Goal: Information Seeking & Learning: Learn about a topic

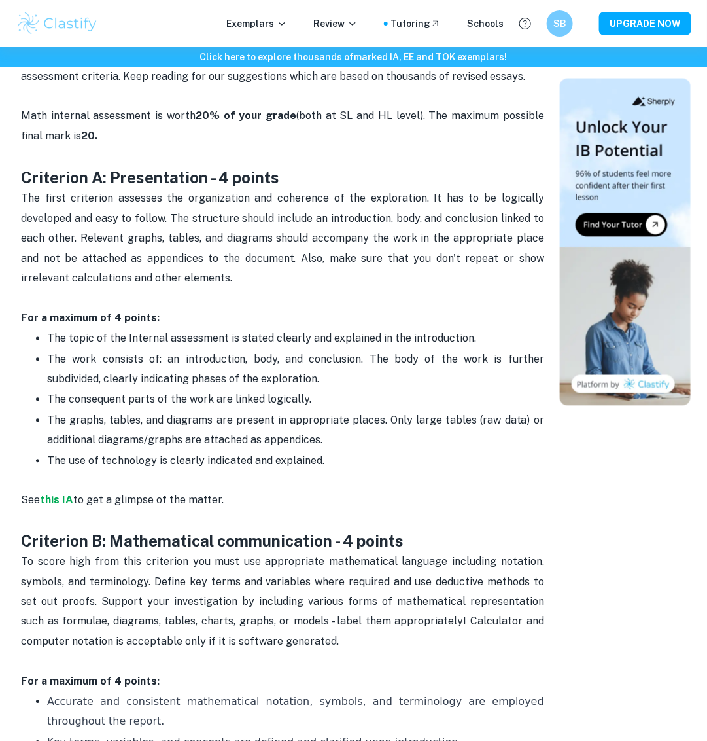
scroll to position [536, 0]
drag, startPoint x: 11, startPoint y: 179, endPoint x: 361, endPoint y: 442, distance: 437.3
click at [355, 452] on p "The use of technology is clearly indicated and explained." at bounding box center [295, 472] width 497 height 40
click at [69, 184] on strong "Criterion A: Presentation - 4 points" at bounding box center [150, 178] width 258 height 18
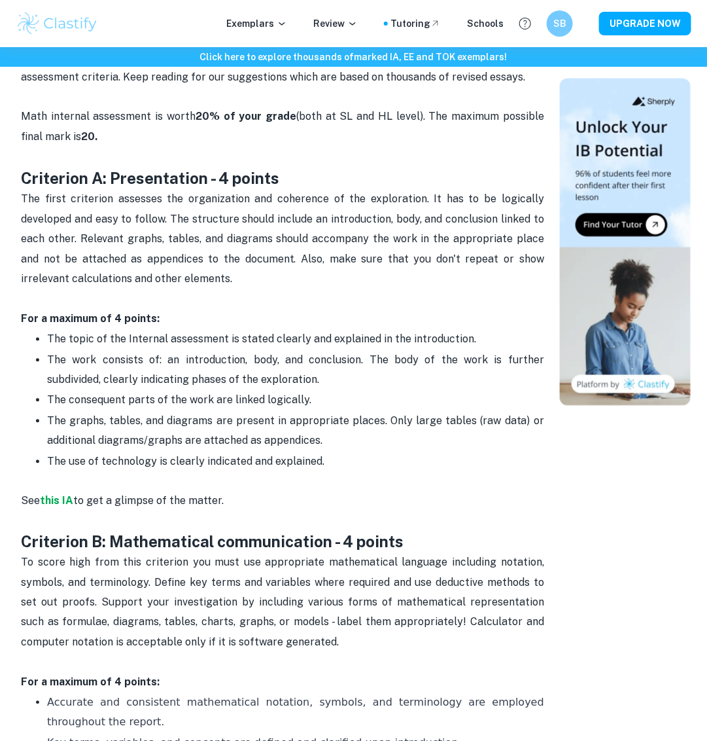
drag, startPoint x: 26, startPoint y: 179, endPoint x: 326, endPoint y: 463, distance: 413.8
copy div "Loremipsu D: Sitametconse - 2 adipis Eli seddo eiusmodte incididu utl etdolorem…"
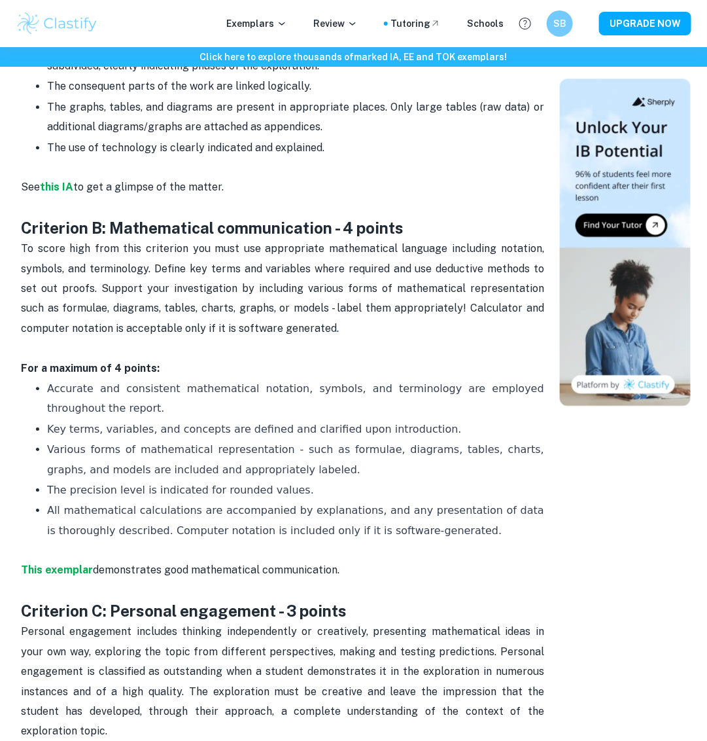
scroll to position [881, 0]
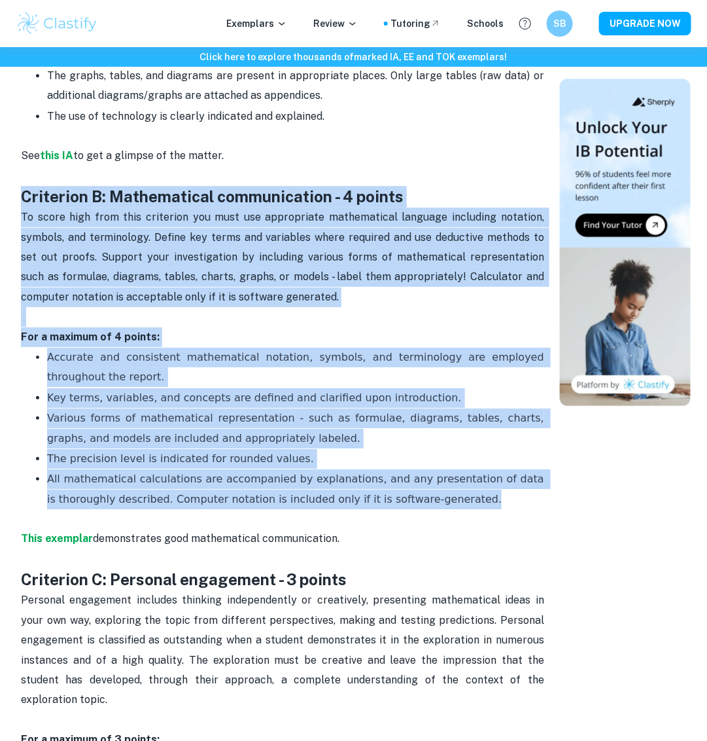
drag, startPoint x: 21, startPoint y: 192, endPoint x: 461, endPoint y: 501, distance: 536.9
copy div "Loremipsu D: Sitametconse adipiscingeli - 1 seddoe Te incid utla etdo magn aliq…"
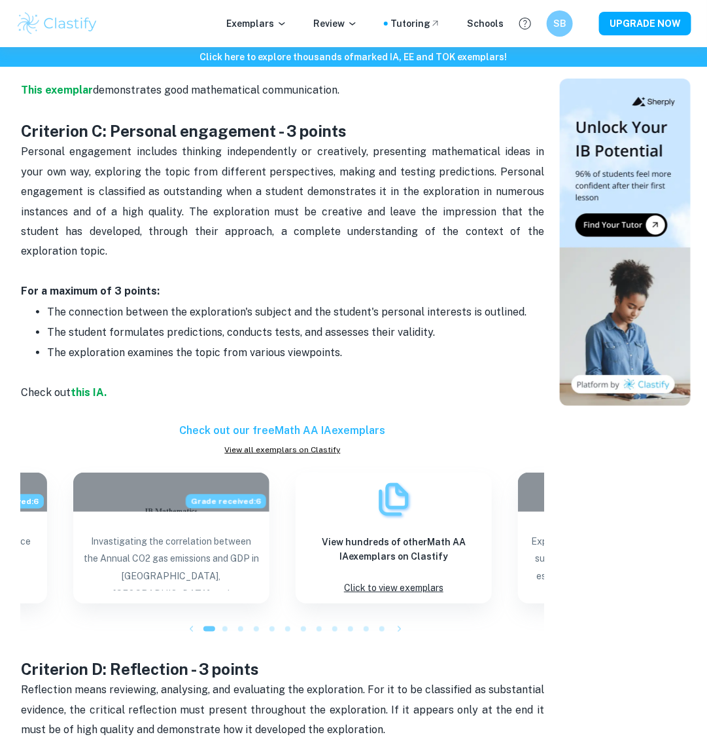
scroll to position [1331, 0]
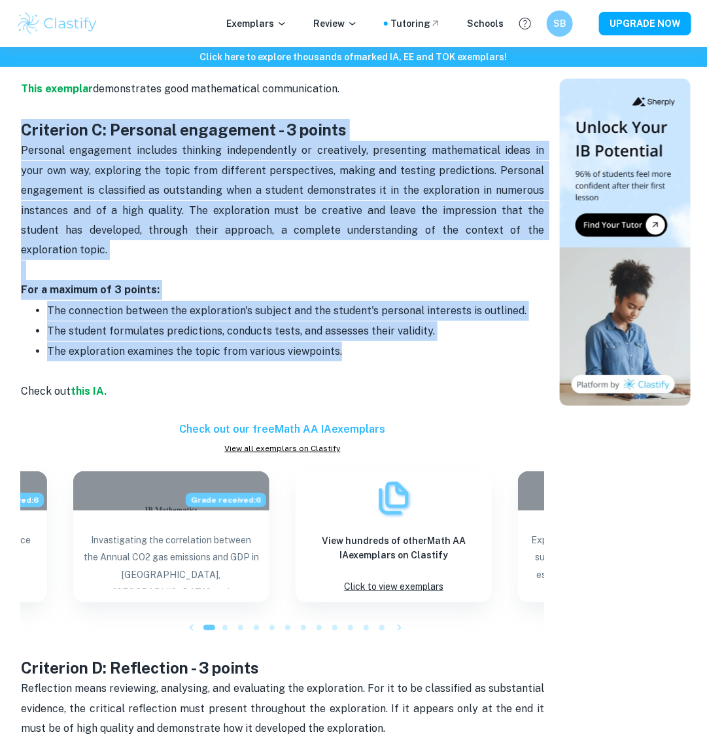
drag, startPoint x: 16, startPoint y: 126, endPoint x: 356, endPoint y: 333, distance: 397.9
click at [356, 334] on div "Math AA IA Criteria and Checklist By [PERSON_NAME] • [DATE] Get feedback on you…" at bounding box center [354, 331] width 676 height 3123
copy div "Criterion C: Personal engagement - 3 points Personal engagement includes thinki…"
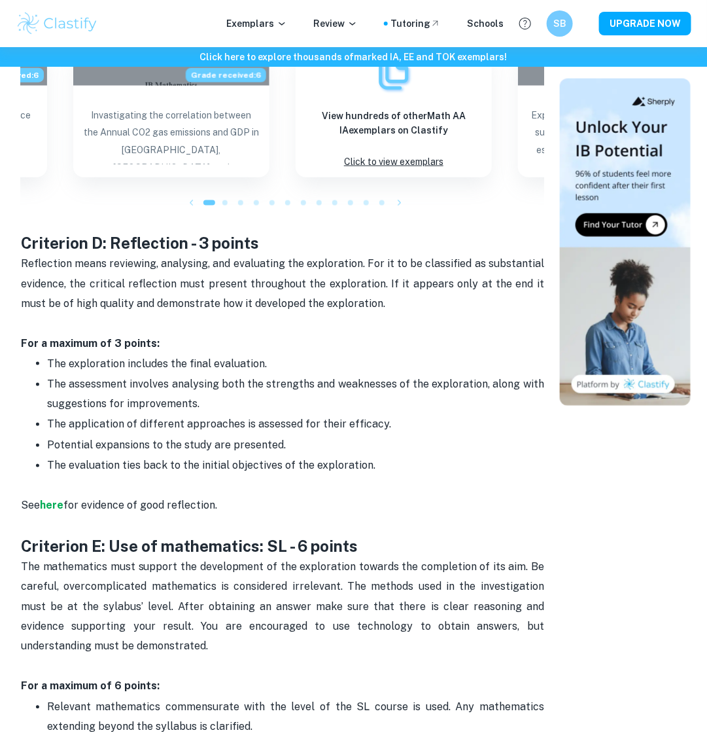
scroll to position [1788, 0]
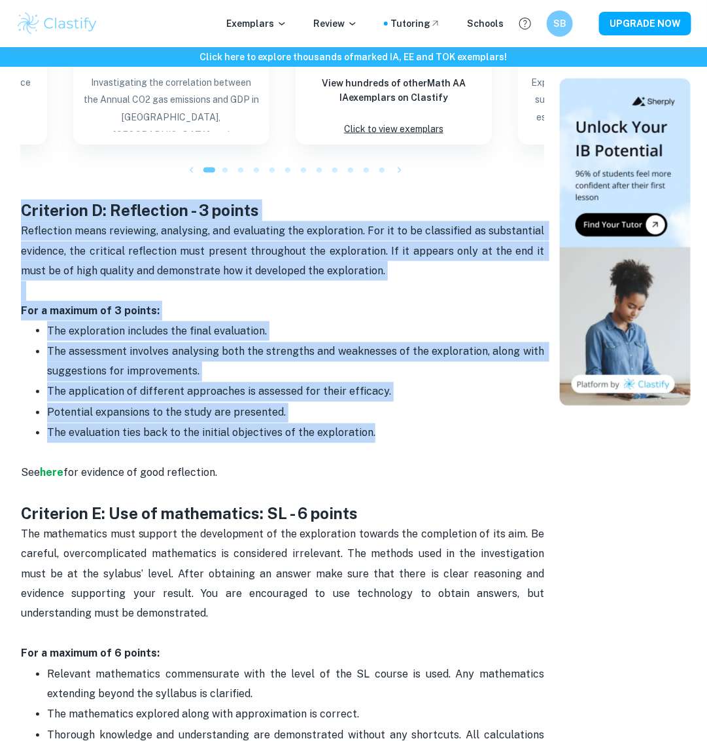
drag, startPoint x: 16, startPoint y: 183, endPoint x: 383, endPoint y: 414, distance: 433.1
copy div "Criterion D: Reflection - 3 points Reflection means reviewing, analysing, and e…"
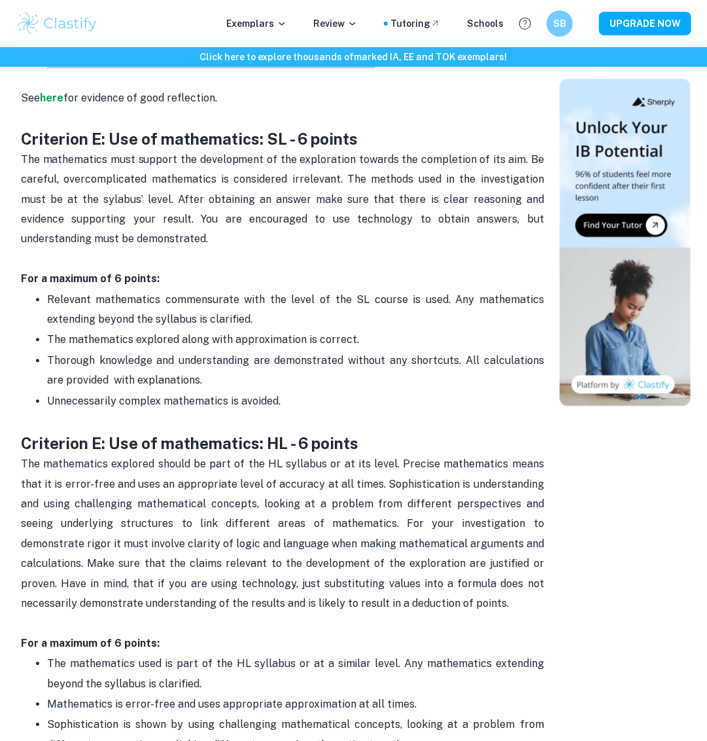
scroll to position [2158, 0]
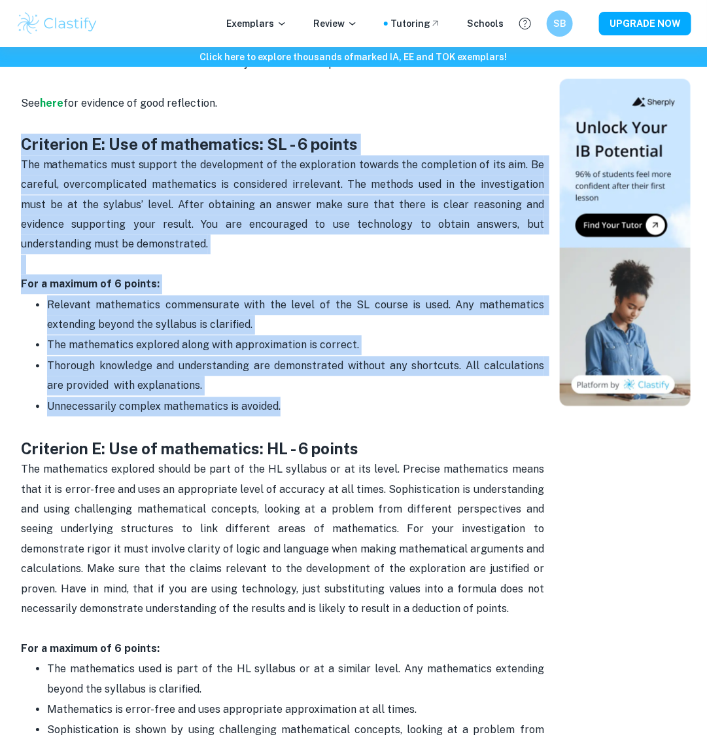
drag, startPoint x: 45, startPoint y: 131, endPoint x: 302, endPoint y: 390, distance: 365.0
copy div "Criterion E: Use of mathematics: SL - 6 points The mathematics must support the…"
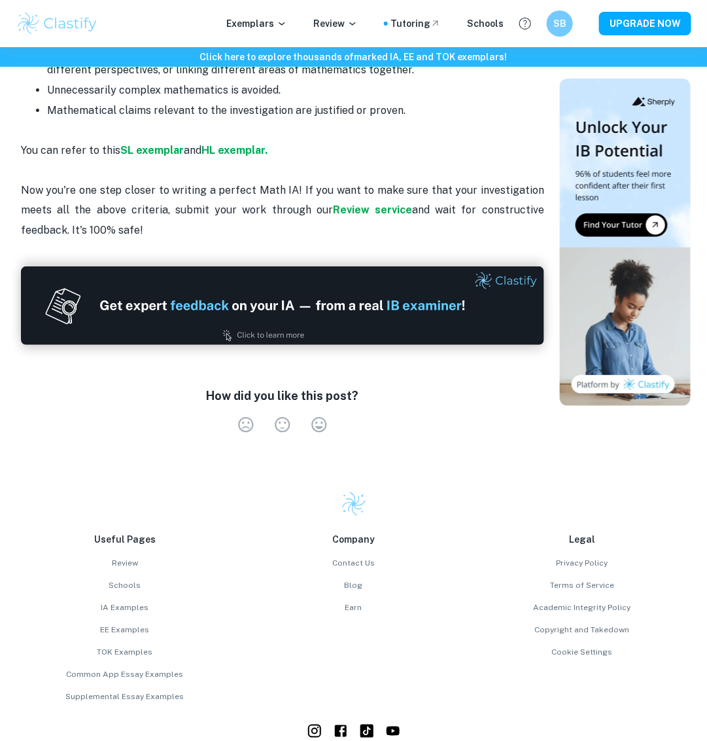
scroll to position [2831, 0]
